Goal: Task Accomplishment & Management: Use online tool/utility

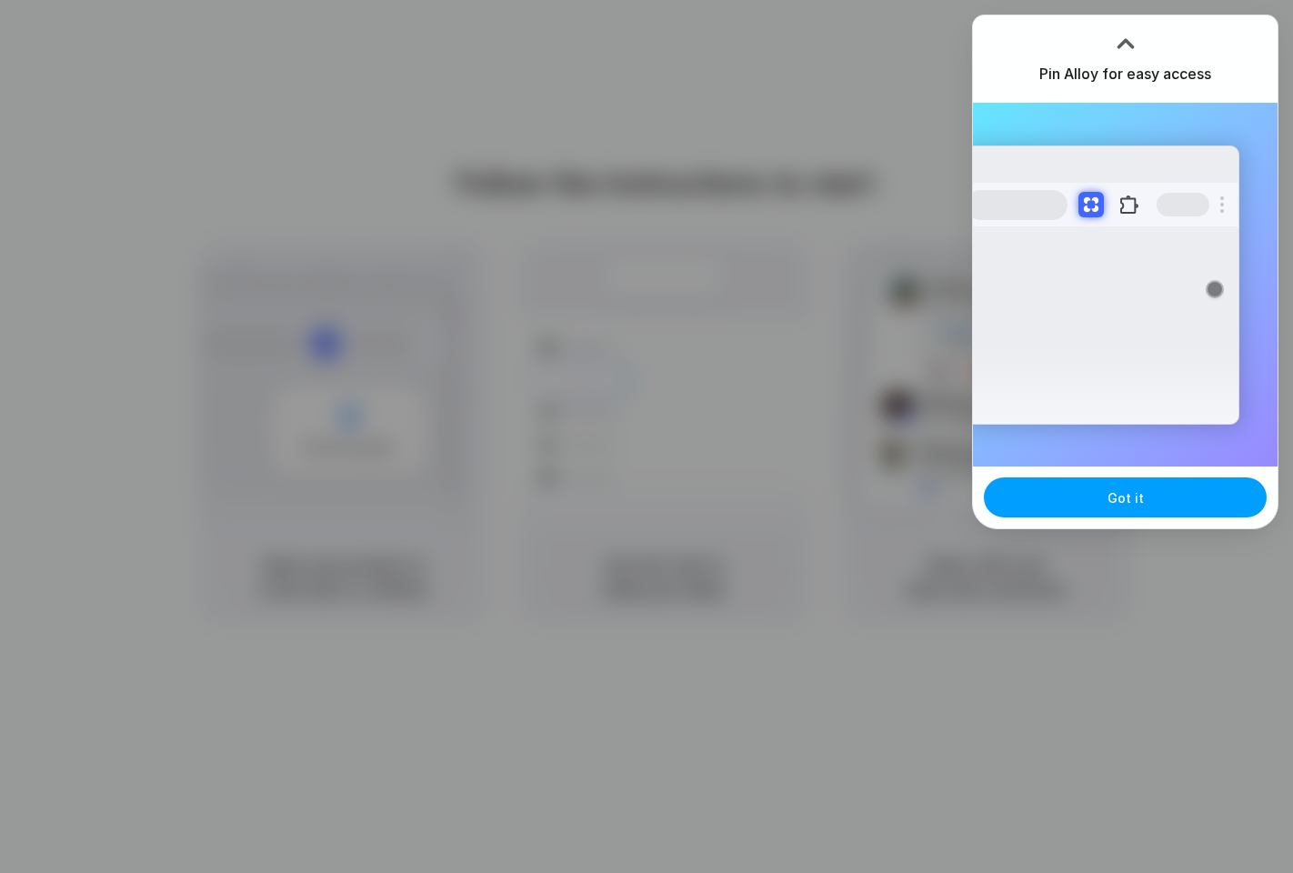
click at [1133, 497] on span "Got it" at bounding box center [1126, 497] width 36 height 19
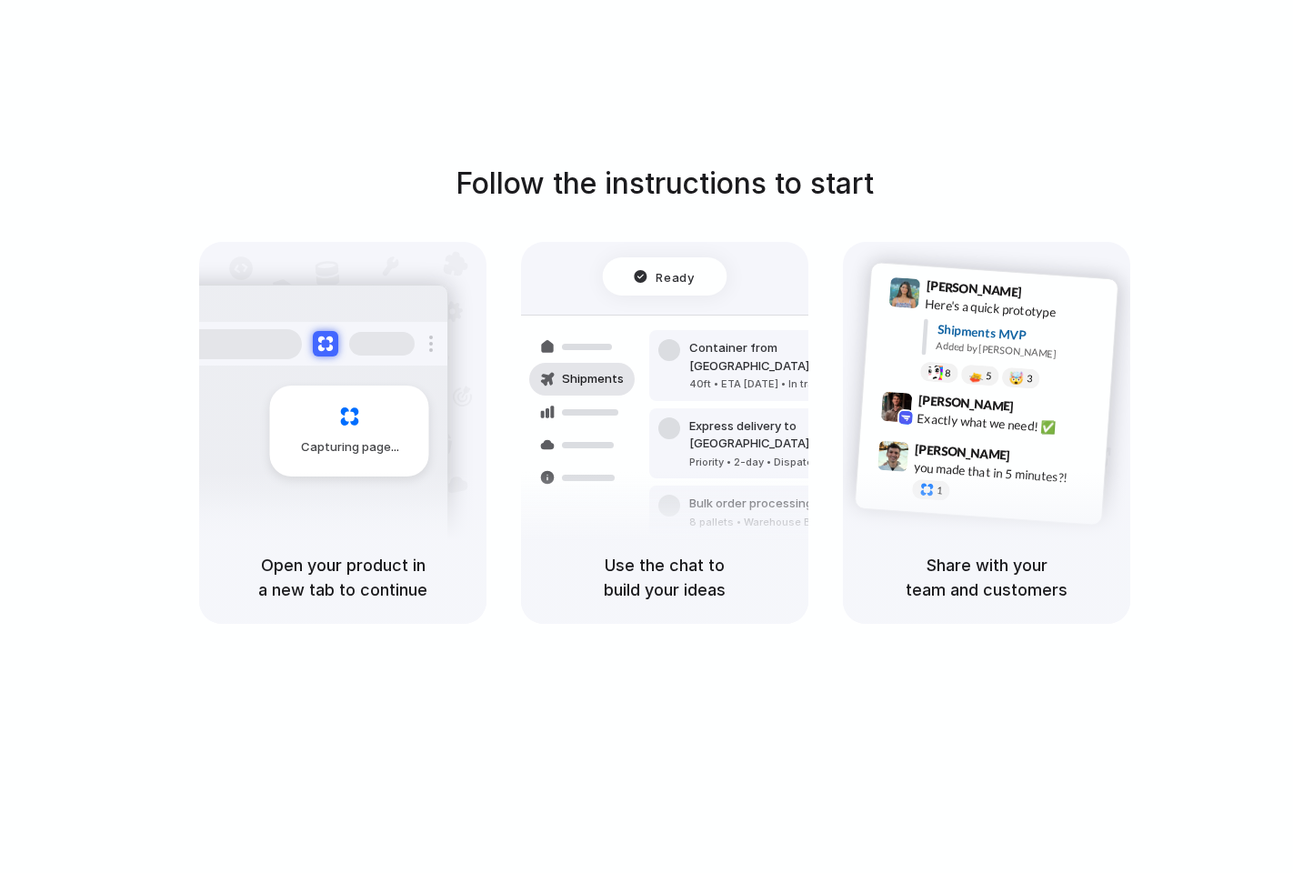
click at [637, 641] on div "Follow the instructions to start Capturing page Open your product in a new tab …" at bounding box center [665, 454] width 1330 height 909
click at [385, 477] on div "Capturing page" at bounding box center [311, 424] width 275 height 279
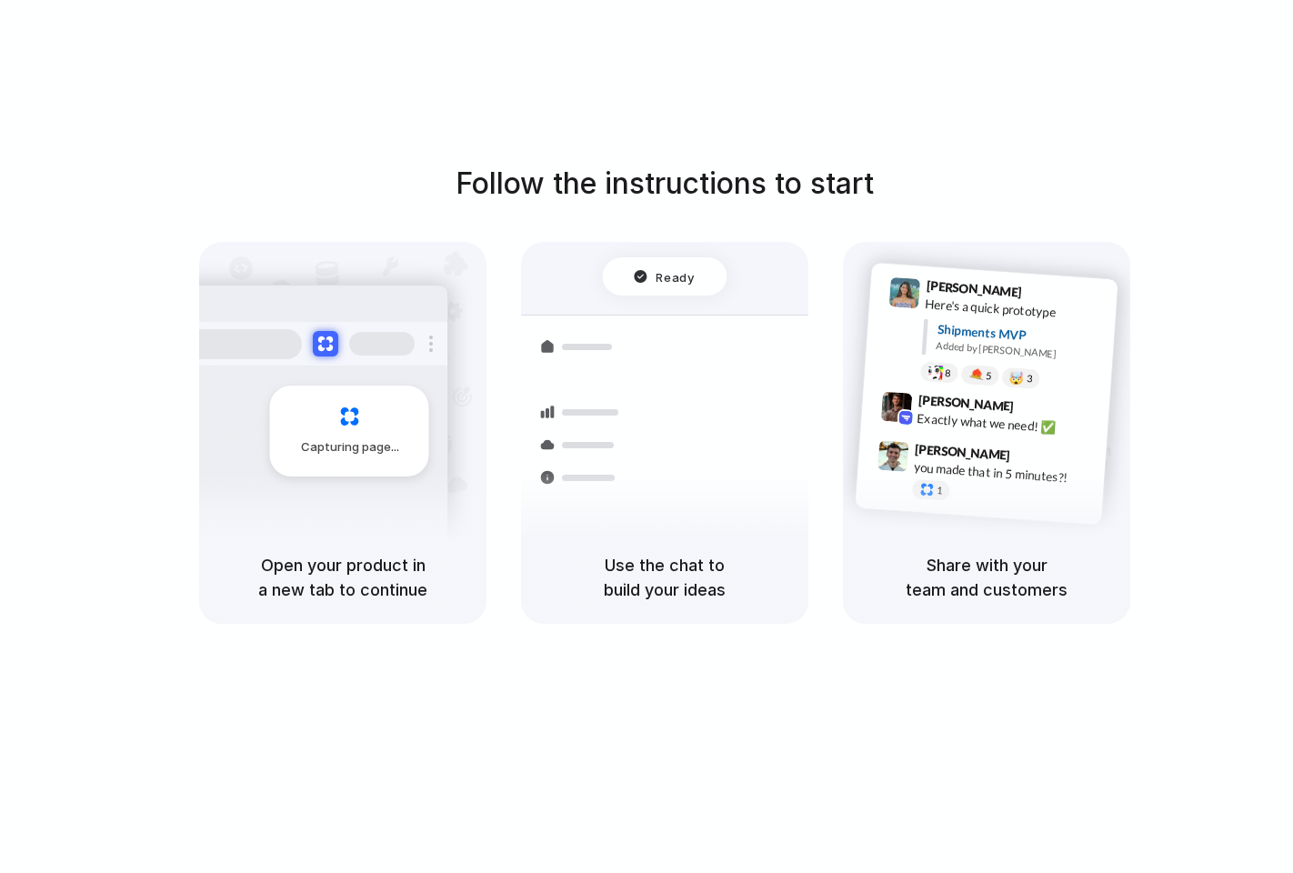
click at [189, 171] on div "Follow the instructions to start Capturing page Open your product in a new tab …" at bounding box center [664, 393] width 1293 height 462
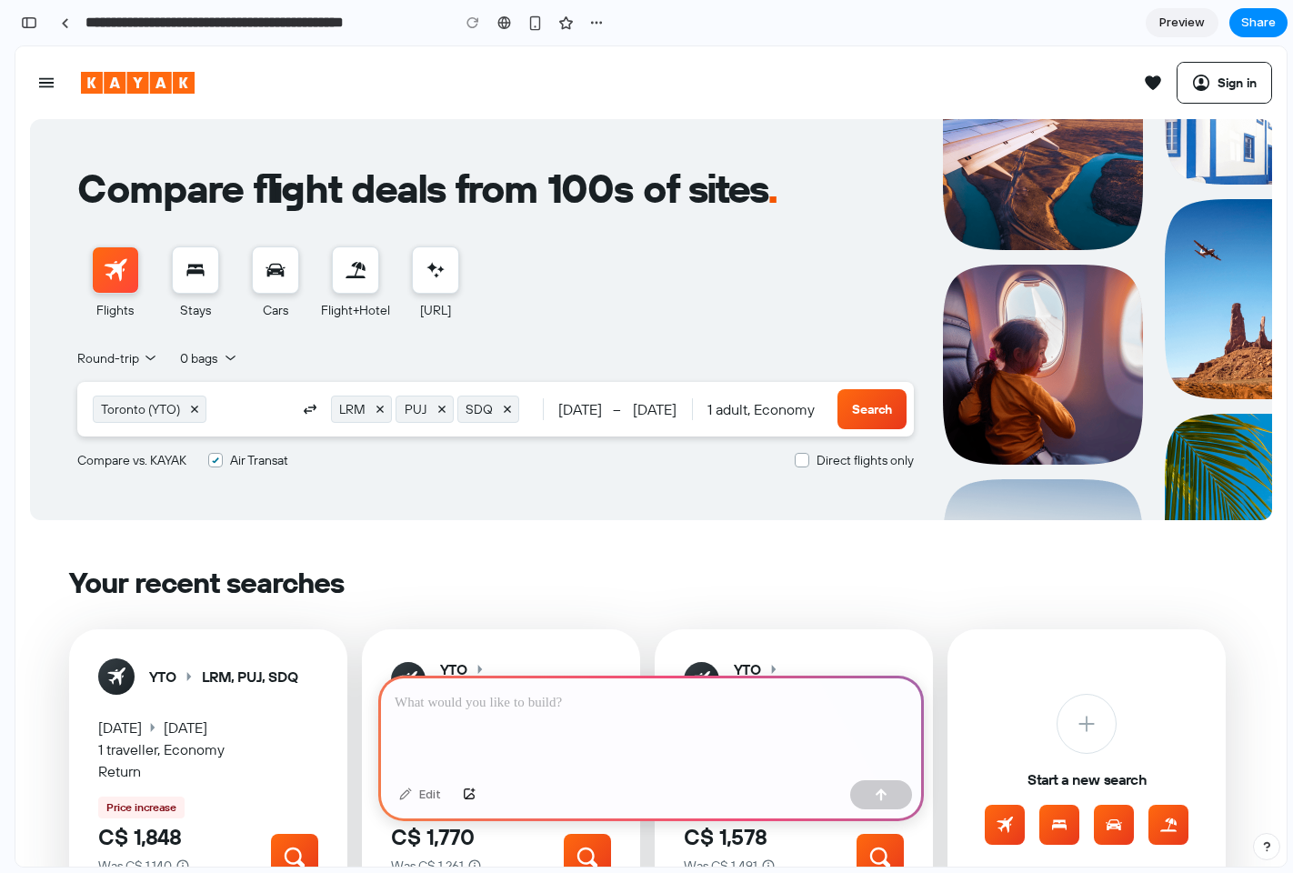
click at [443, 733] on div at bounding box center [651, 724] width 546 height 97
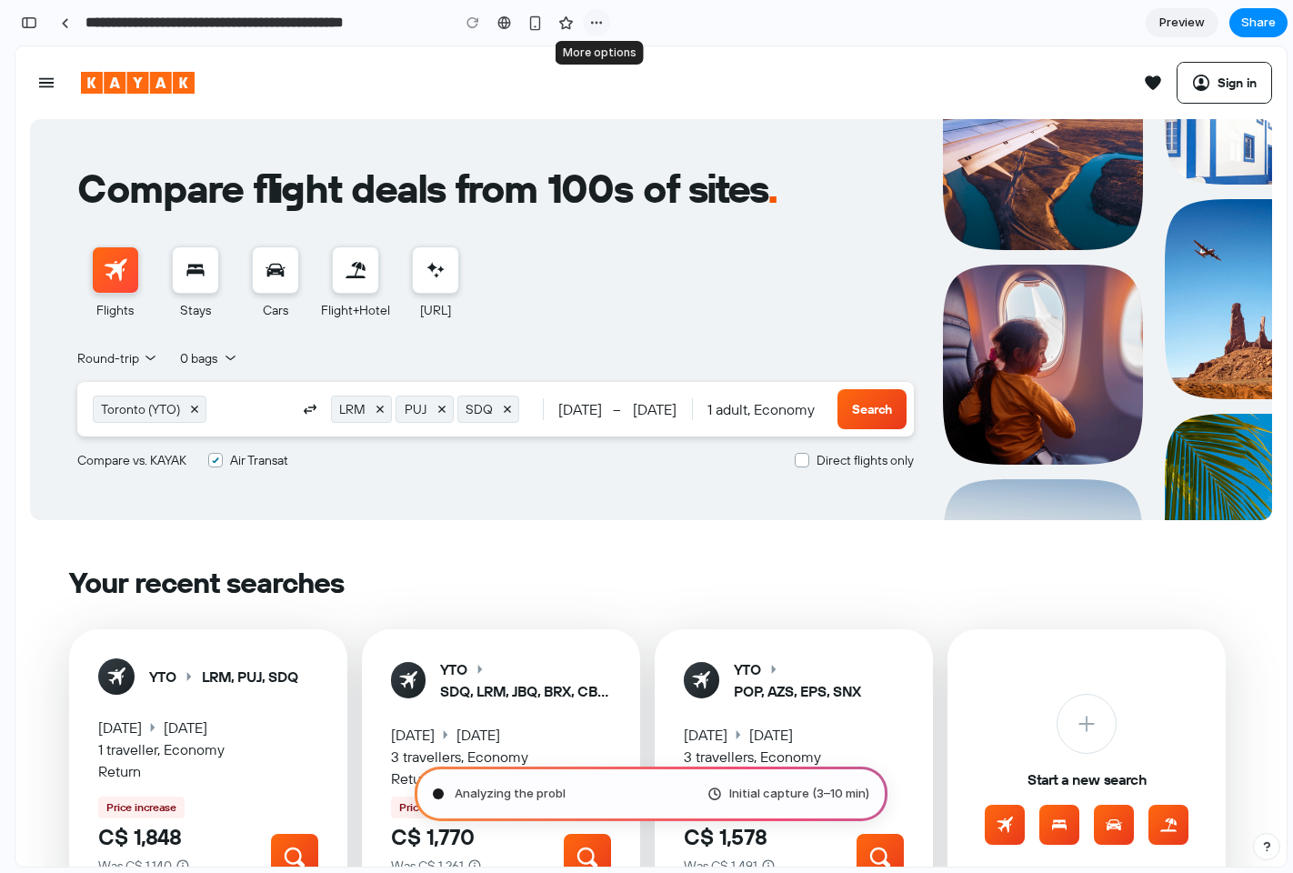
click at [601, 25] on div "button" at bounding box center [596, 22] width 15 height 15
click at [701, 14] on div "Duplicate Delete" at bounding box center [646, 436] width 1293 height 873
click at [30, 240] on div "Compare flight deals from 100s of sites . Flights Stays Cars Flight+Hotel KAYAK…" at bounding box center [651, 319] width 1242 height 401
click at [196, 366] on span "0 bags" at bounding box center [198, 358] width 37 height 25
click at [30, 22] on div "button" at bounding box center [29, 22] width 16 height 13
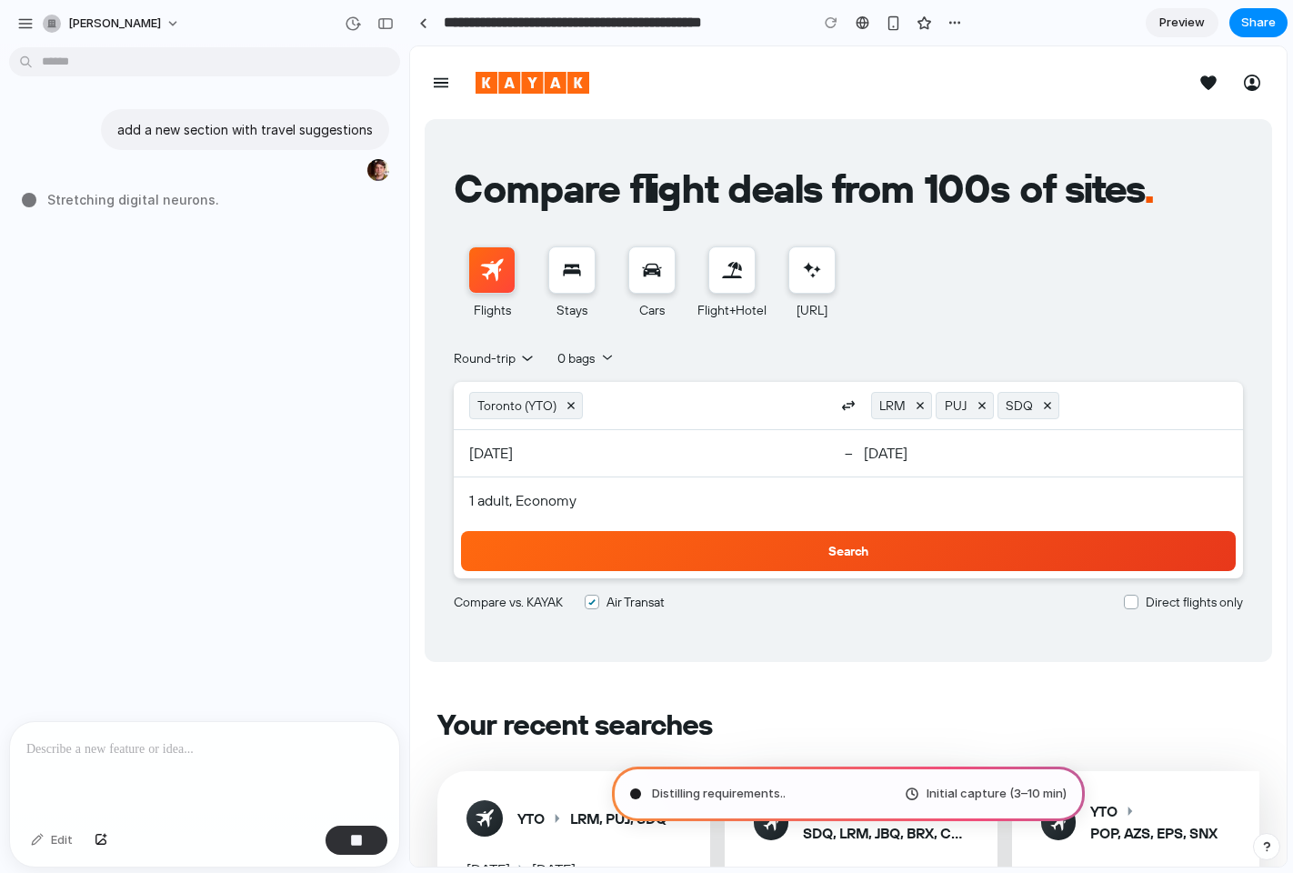
type input "**********"
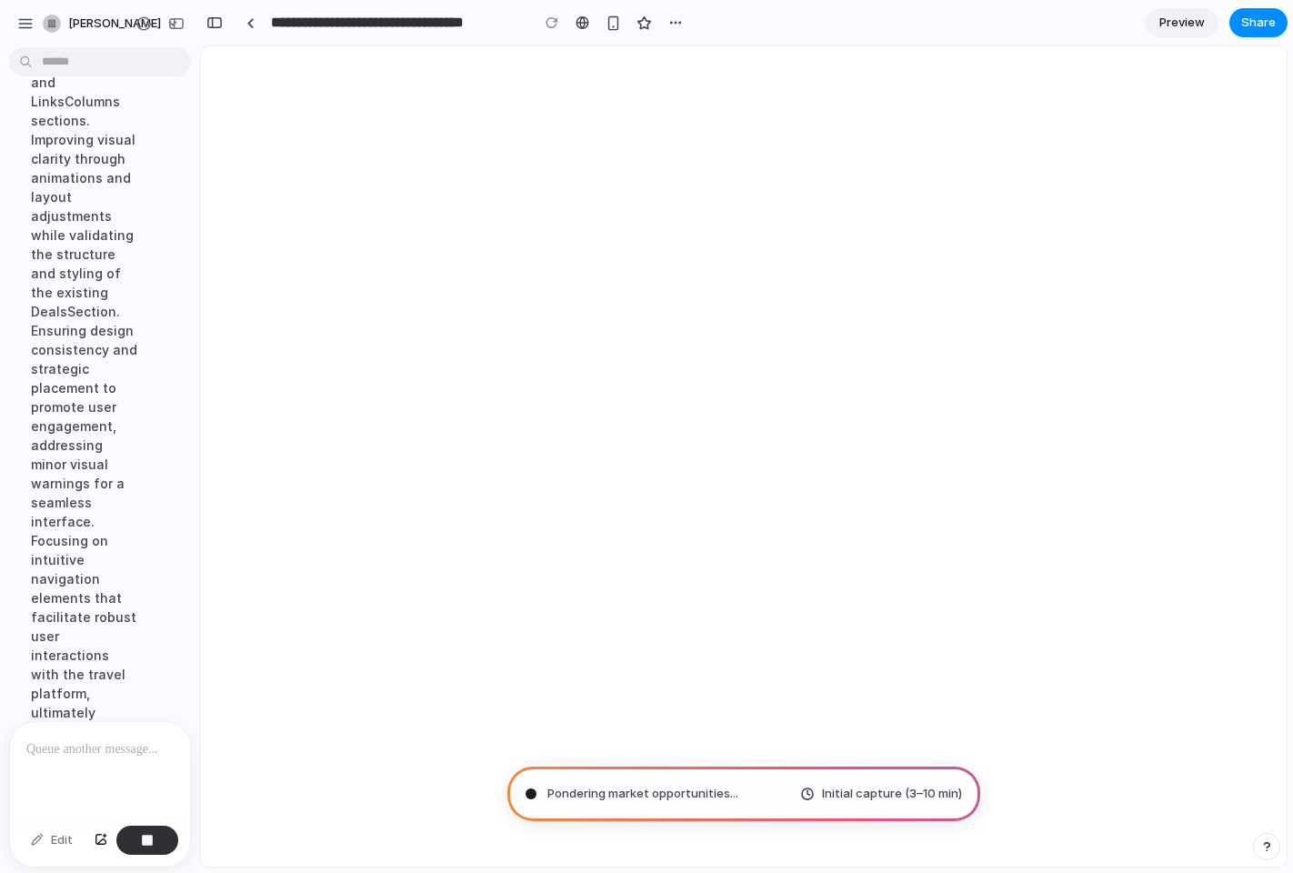
scroll to position [437, 0]
